Goal: Task Accomplishment & Management: Complete application form

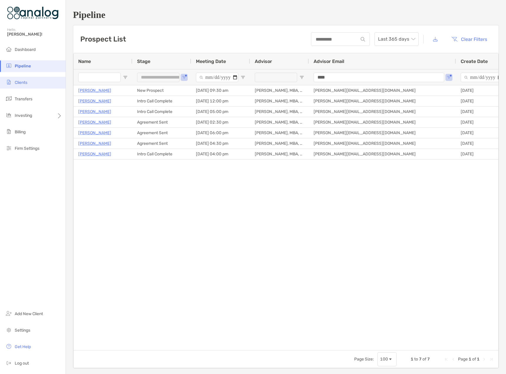
click at [23, 83] on span "Clients" at bounding box center [21, 82] width 13 height 5
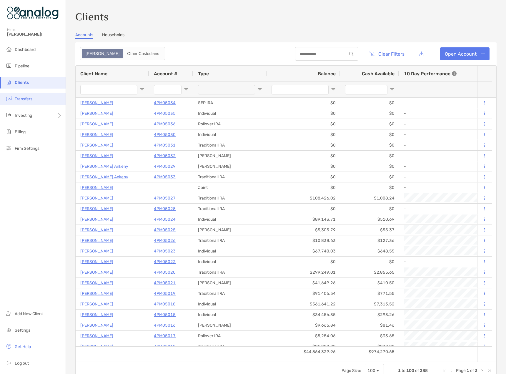
click at [32, 96] on span "Transfers" at bounding box center [24, 98] width 18 height 5
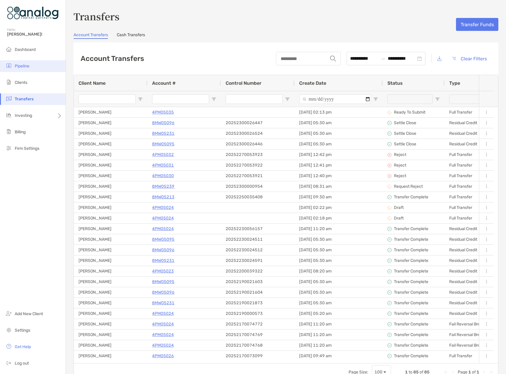
click at [24, 64] on span "Pipeline" at bounding box center [22, 66] width 15 height 5
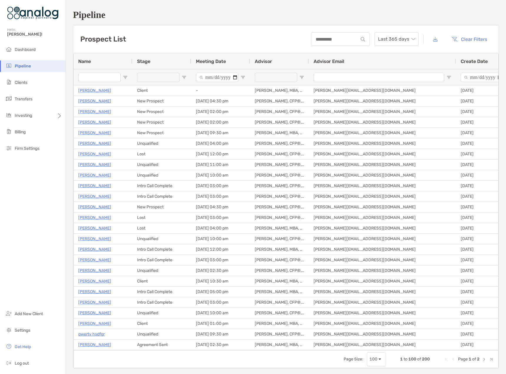
type input "**********"
type input "****"
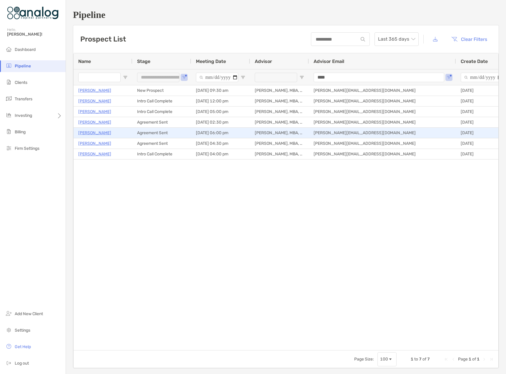
click at [102, 131] on p "[PERSON_NAME]" at bounding box center [94, 132] width 33 height 7
click at [100, 133] on p "[PERSON_NAME]" at bounding box center [94, 132] width 33 height 7
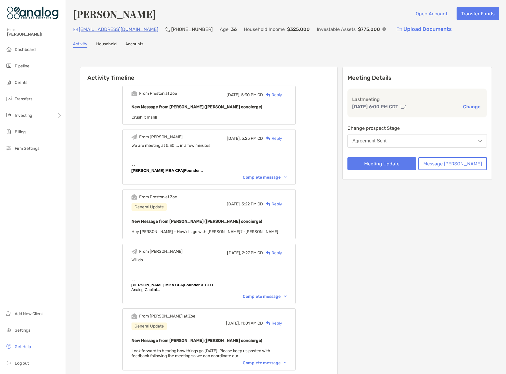
click at [386, 143] on div "Agreement Sent" at bounding box center [369, 140] width 34 height 5
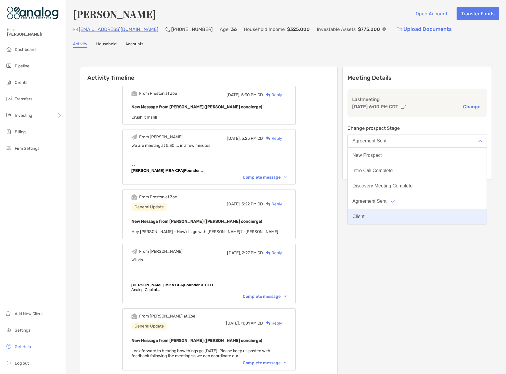
click at [364, 216] on div "Client" at bounding box center [358, 216] width 12 height 5
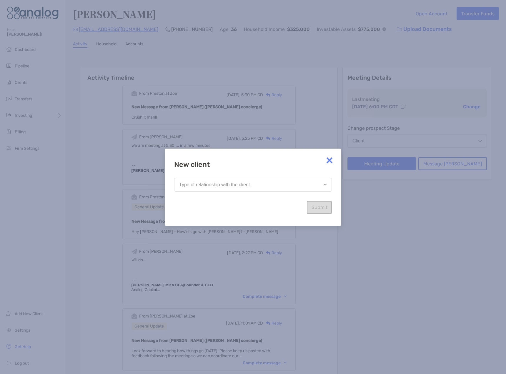
click at [271, 183] on button "Type of relationship with the client" at bounding box center [253, 185] width 158 height 14
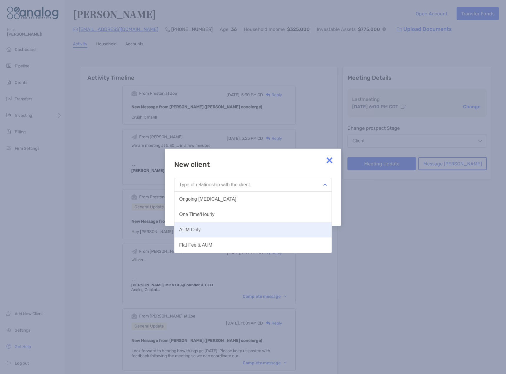
click at [236, 229] on button "AUM Only" at bounding box center [252, 229] width 157 height 15
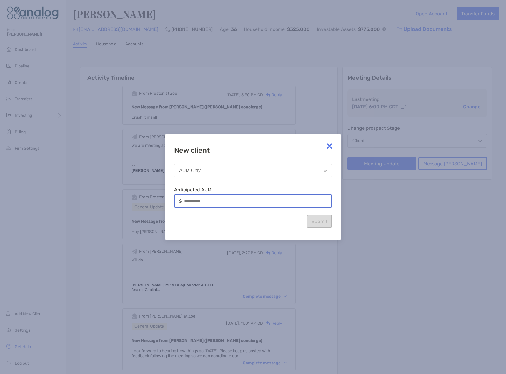
click at [225, 201] on input at bounding box center [257, 200] width 147 height 5
type input "*******"
click at [316, 220] on button "Submit" at bounding box center [319, 221] width 25 height 13
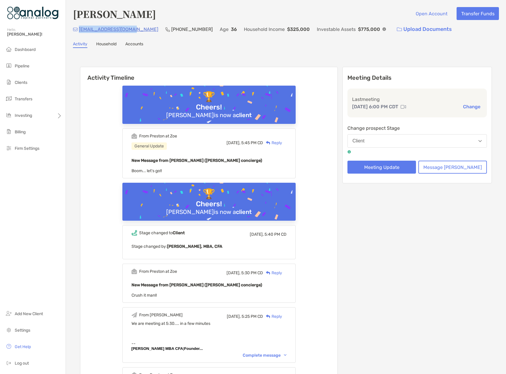
drag, startPoint x: 134, startPoint y: 31, endPoint x: 79, endPoint y: 31, distance: 55.0
click at [79, 31] on div "natalieyg89@yahoo.com (281) 804-9470 Age 36 Household Income $325,000 Investabl…" at bounding box center [286, 29] width 426 height 13
copy p "[EMAIL_ADDRESS][DOMAIN_NAME]"
